Goal: Task Accomplishment & Management: Manage account settings

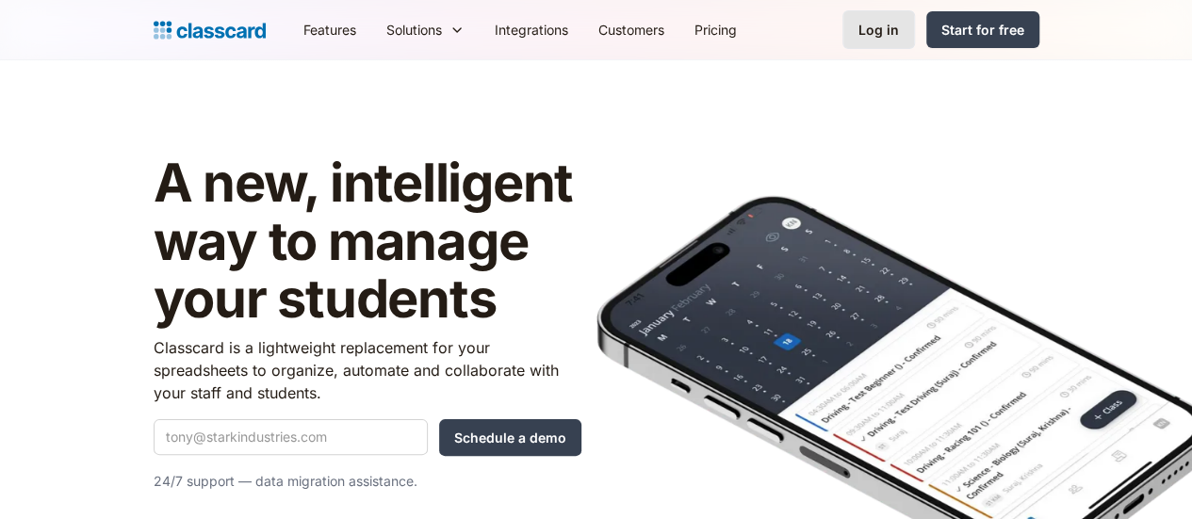
click at [915, 25] on link "Log in" at bounding box center [879, 29] width 73 height 39
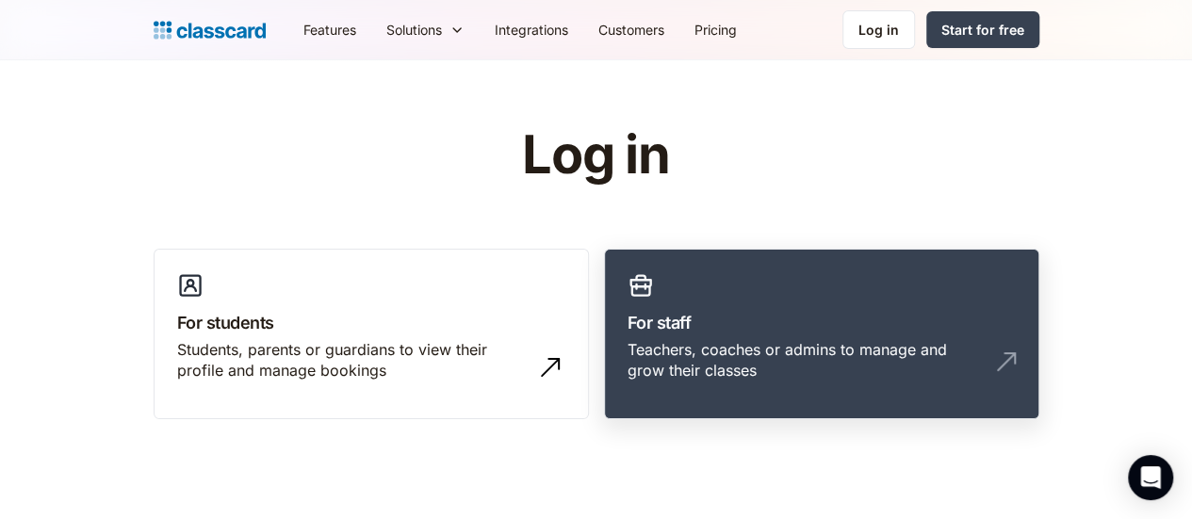
click at [764, 343] on div "Teachers, coaches or admins to manage and grow their classes" at bounding box center [803, 360] width 351 height 42
